Goal: Check status: Check status

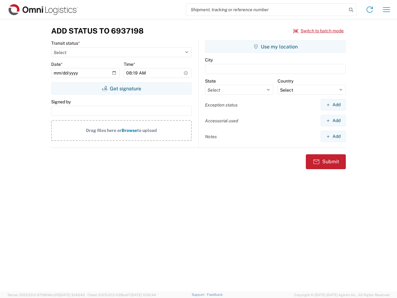
click at [267, 10] on input "search" at bounding box center [266, 10] width 161 height 12
click at [351, 10] on icon at bounding box center [351, 10] width 9 height 9
click at [370, 10] on icon at bounding box center [370, 10] width 10 height 10
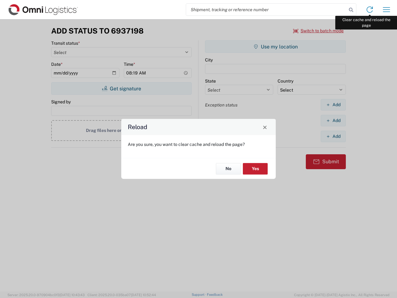
click at [387, 10] on div "Reload Are you sure, you want to clear cache and reload the page? No Yes" at bounding box center [198, 149] width 397 height 298
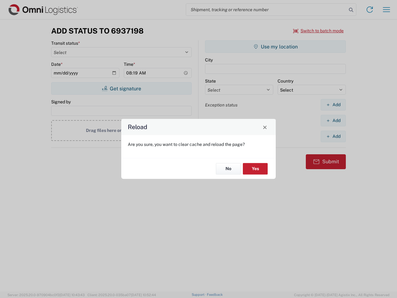
click at [319, 31] on div "Reload Are you sure, you want to clear cache and reload the page? No Yes" at bounding box center [198, 149] width 397 height 298
click at [121, 88] on div "Reload Are you sure, you want to clear cache and reload the page? No Yes" at bounding box center [198, 149] width 397 height 298
click at [276, 47] on div "Reload Are you sure, you want to clear cache and reload the page? No Yes" at bounding box center [198, 149] width 397 height 298
click at [333, 105] on div "Reload Are you sure, you want to clear cache and reload the page? No Yes" at bounding box center [198, 149] width 397 height 298
click at [333, 120] on div "Reload Are you sure, you want to clear cache and reload the page? No Yes" at bounding box center [198, 149] width 397 height 298
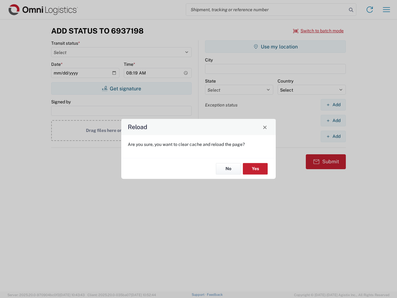
click at [333, 136] on div "Reload Are you sure, you want to clear cache and reload the page? No Yes" at bounding box center [198, 149] width 397 height 298
